Goal: Transaction & Acquisition: Purchase product/service

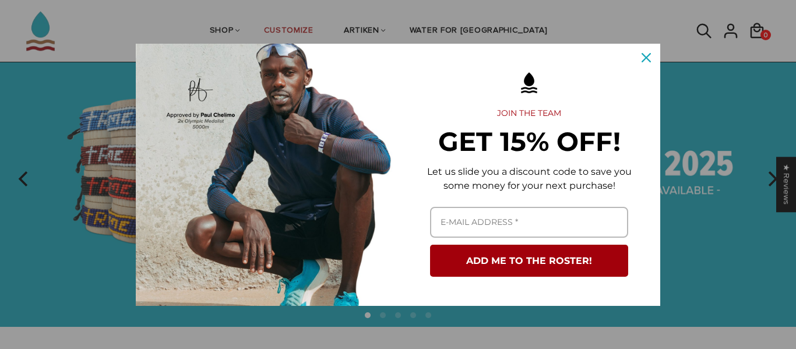
scroll to position [65, 0]
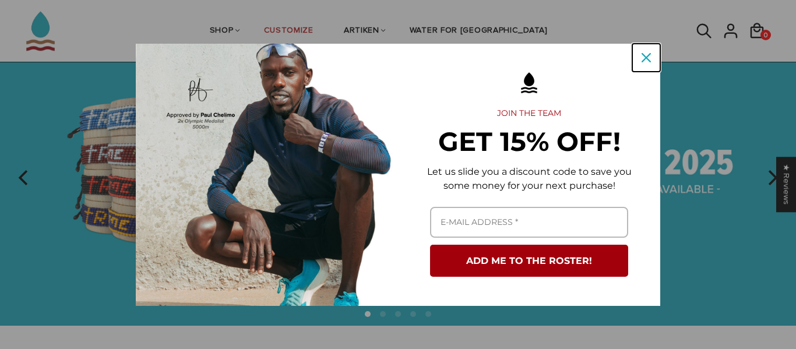
click at [644, 59] on icon "close icon" at bounding box center [645, 57] width 9 height 9
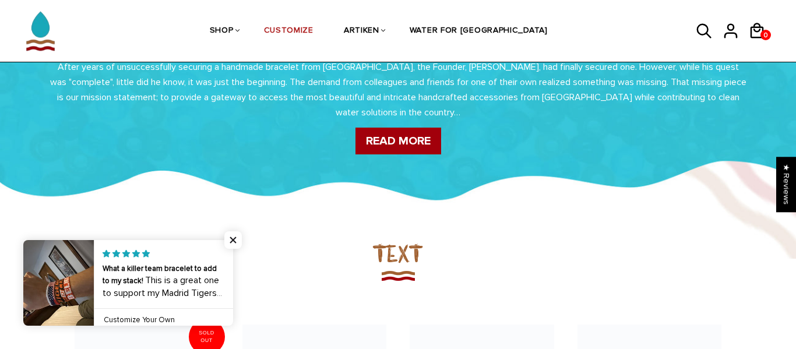
scroll to position [0, 0]
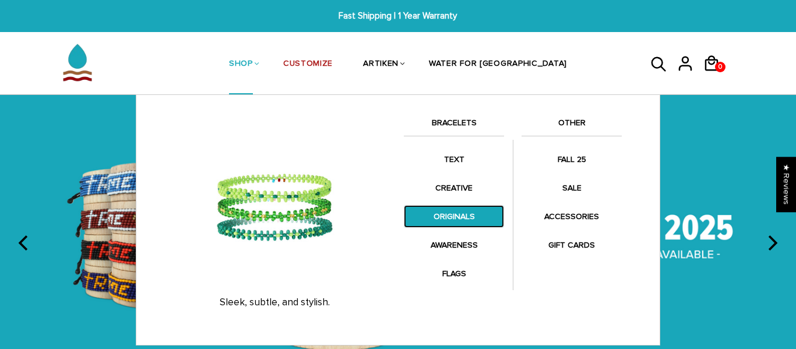
click at [450, 206] on link "ORIGINALS" at bounding box center [454, 216] width 100 height 23
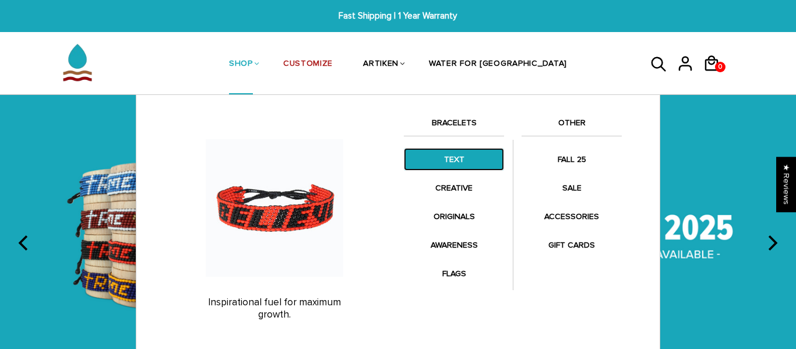
click at [446, 156] on link "TEXT" at bounding box center [454, 159] width 100 height 23
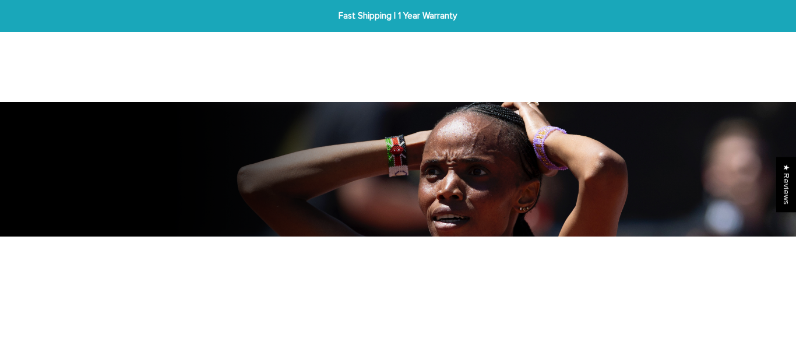
scroll to position [75, 0]
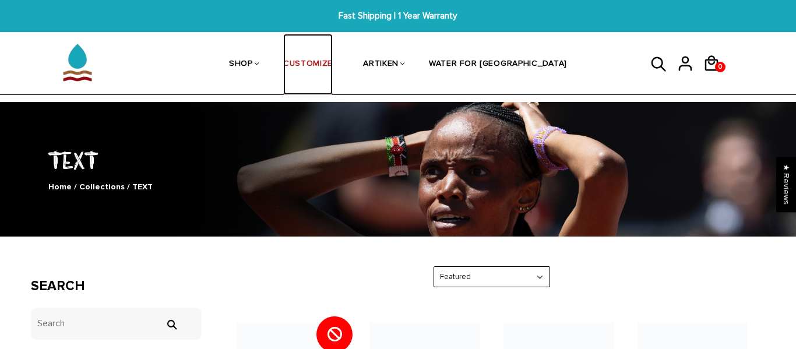
click at [333, 58] on link "CUSTOMIZE" at bounding box center [308, 65] width 50 height 62
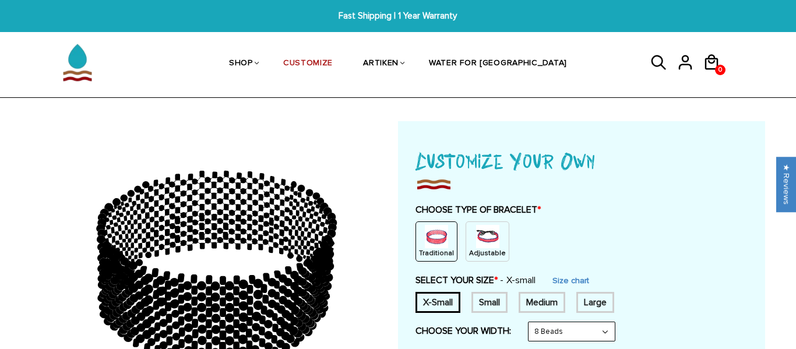
click at [476, 256] on p "Adjustable" at bounding box center [487, 253] width 37 height 10
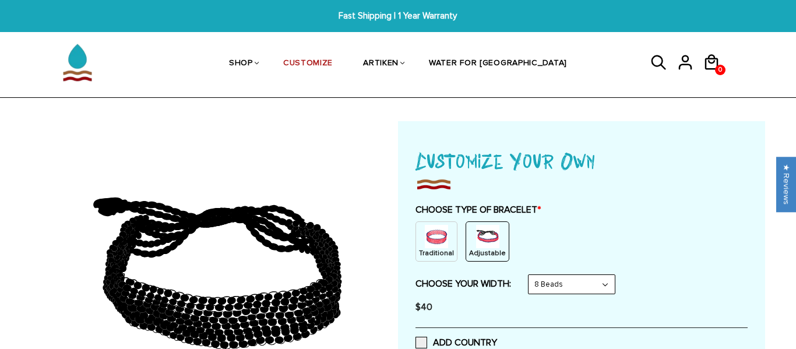
click at [439, 235] on img at bounding box center [436, 236] width 23 height 23
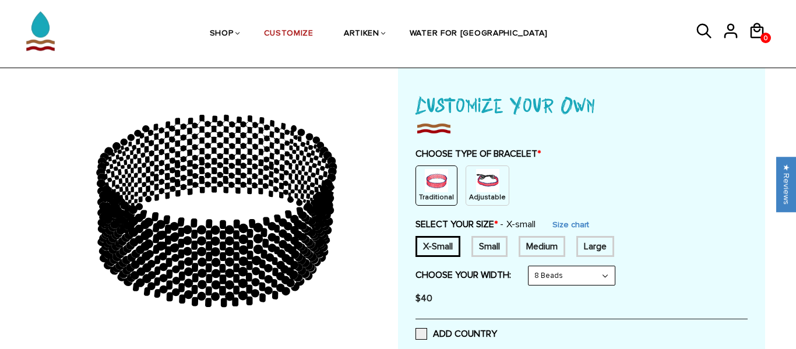
scroll to position [57, 0]
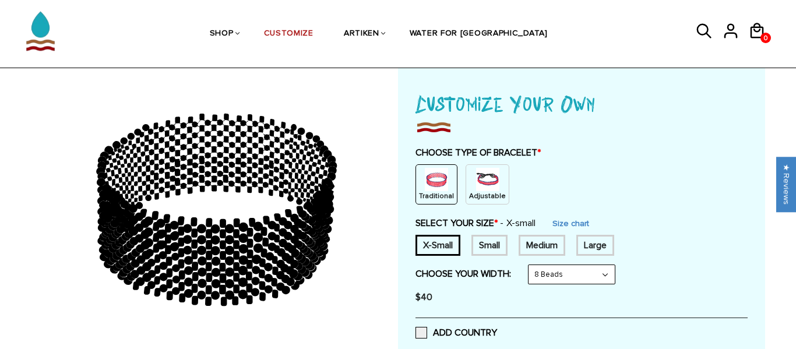
click at [506, 249] on div "Small" at bounding box center [489, 245] width 36 height 21
click at [546, 265] on select "8 Beads 6 Beads 10 Beads" at bounding box center [571, 274] width 86 height 19
select select "10-beads"
click at [531, 265] on select "8 Beads 6 Beads 10 Beads" at bounding box center [571, 274] width 86 height 19
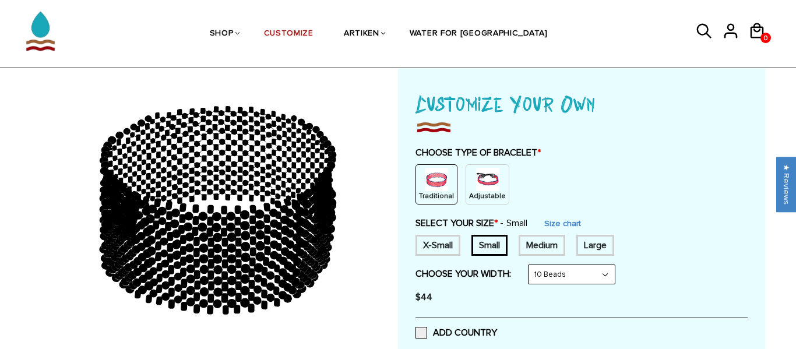
click at [430, 254] on div "X-Small" at bounding box center [437, 245] width 45 height 21
